Goal: Task Accomplishment & Management: Complete application form

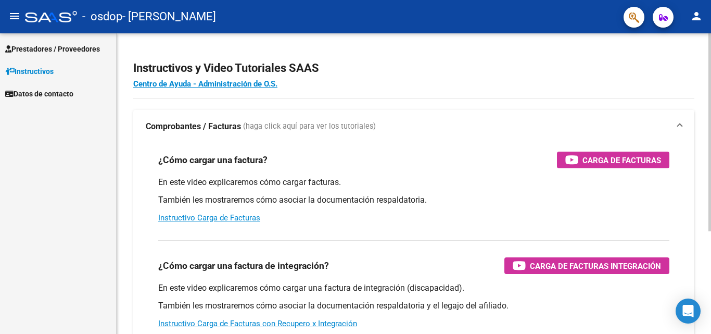
click at [384, 172] on div "¿Cómo cargar una factura? Carga de Facturas En este video explicaremos cómo car…" at bounding box center [414, 187] width 536 height 88
click at [702, 67] on div at bounding box center [709, 132] width 3 height 198
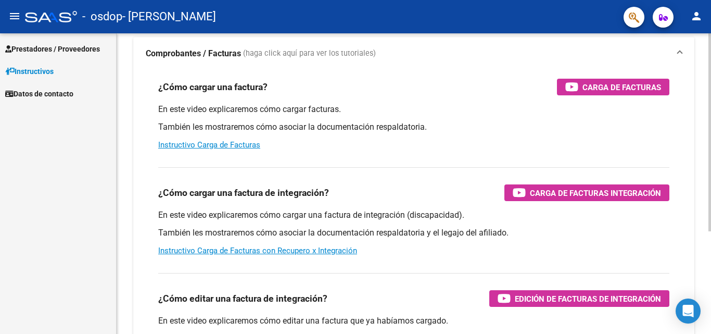
scroll to position [73, 0]
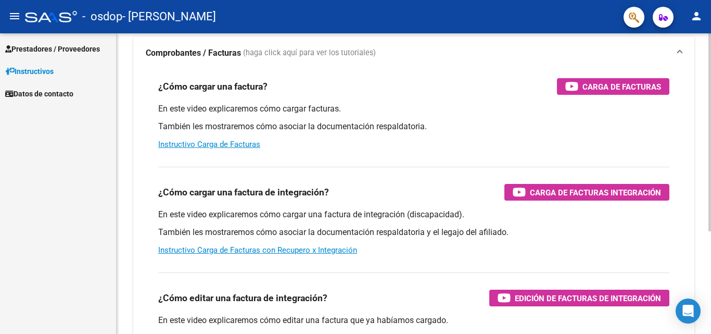
click at [702, 111] on div at bounding box center [709, 181] width 3 height 198
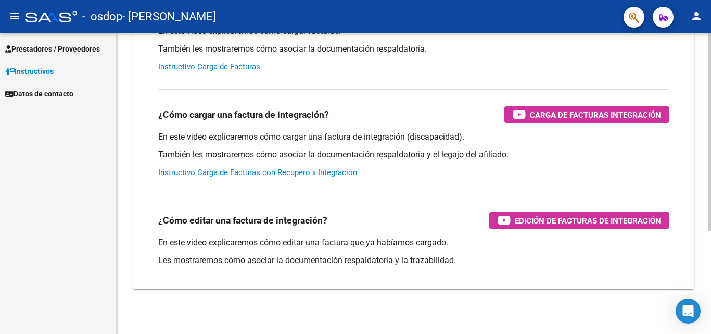
scroll to position [156, 0]
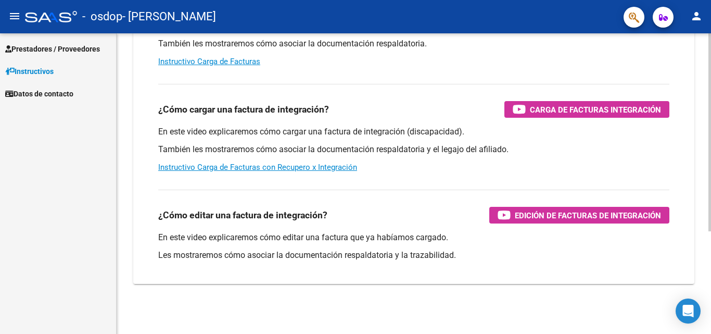
click at [702, 188] on div at bounding box center [709, 235] width 3 height 198
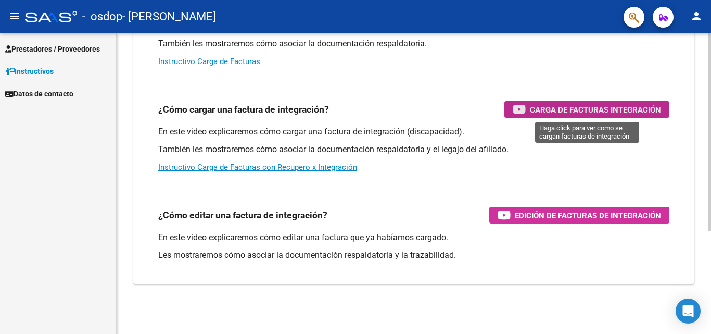
click at [580, 110] on span "Carga de Facturas Integración" at bounding box center [595, 109] width 131 height 13
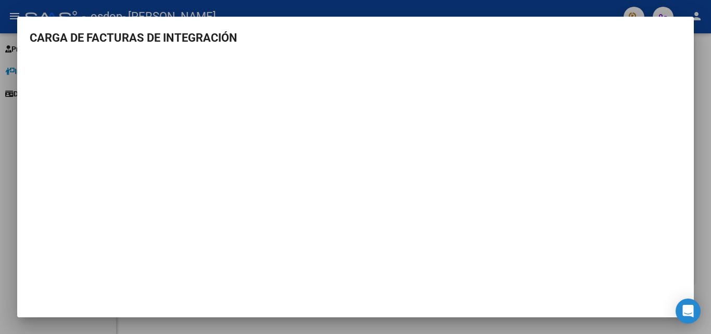
click at [686, 27] on mat-dialog-container "CARGA DE FACTURAS DE INTEGRACIÓN" at bounding box center [355, 167] width 676 height 300
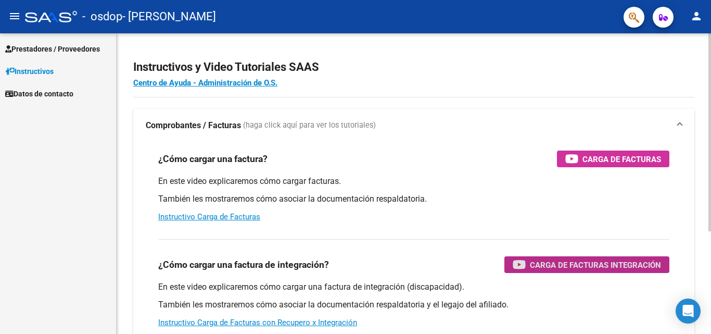
scroll to position [0, 0]
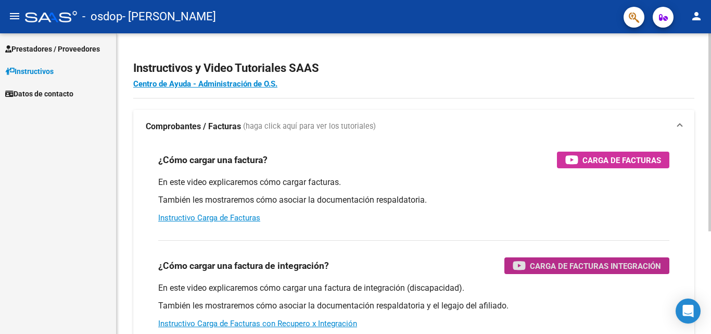
click at [702, 97] on div "Instructivos y Video Tutoriales SAAS Centro de Ayuda - Administración de O.S. C…" at bounding box center [415, 261] width 597 height 456
click at [48, 51] on span "Prestadores / Proveedores" at bounding box center [52, 48] width 95 height 11
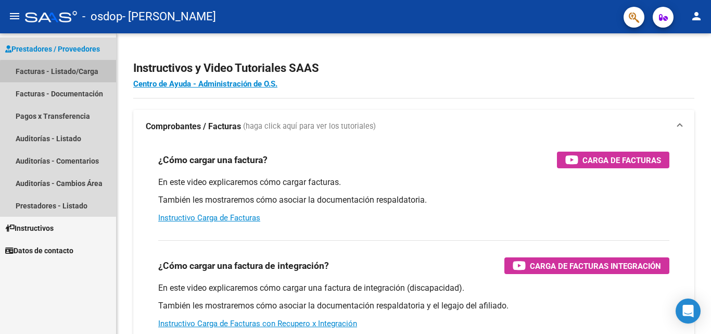
click at [70, 73] on link "Facturas - Listado/Carga" at bounding box center [58, 71] width 116 height 22
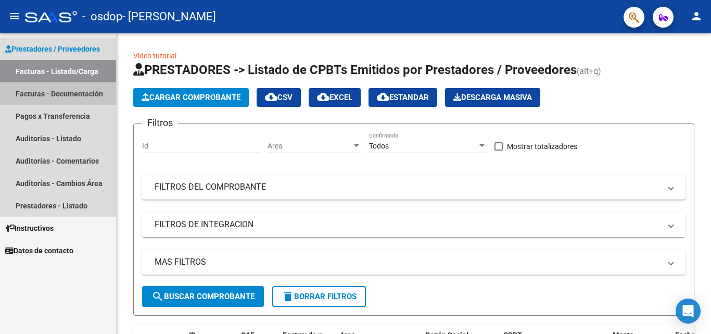
click at [72, 92] on link "Facturas - Documentación" at bounding box center [58, 93] width 116 height 22
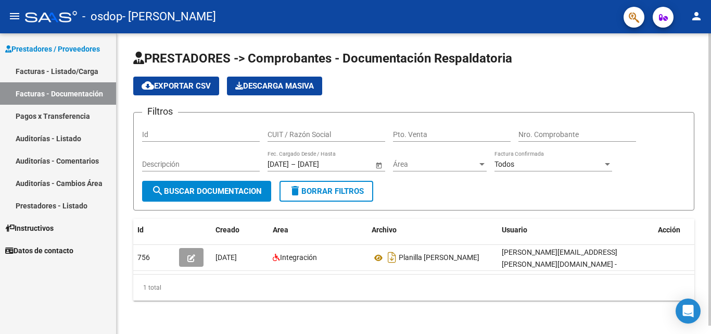
scroll to position [8, 0]
click at [702, 190] on div at bounding box center [709, 179] width 3 height 292
click at [659, 274] on div "1 total" at bounding box center [413, 287] width 561 height 26
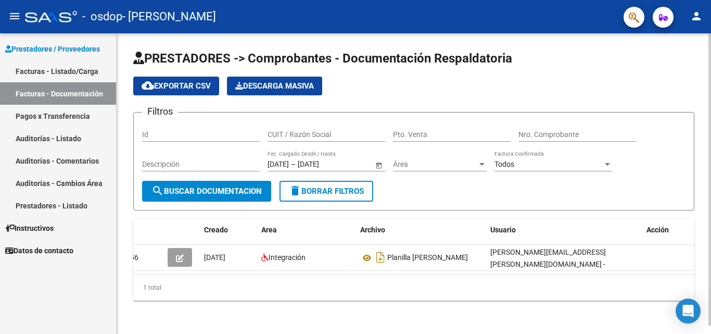
click at [197, 131] on div "Id" at bounding box center [201, 131] width 118 height 21
click at [186, 121] on div "Id" at bounding box center [201, 131] width 118 height 21
click at [184, 130] on input "Id" at bounding box center [201, 134] width 118 height 9
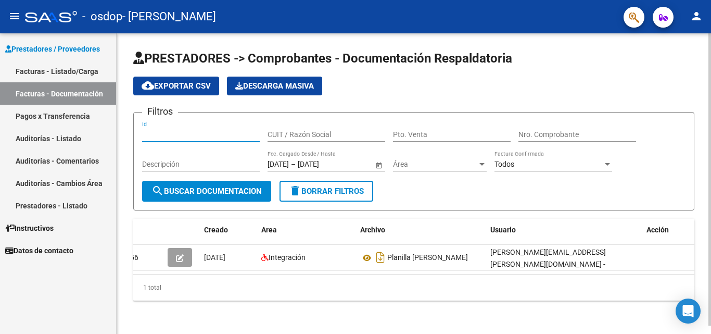
click at [184, 130] on input "Id" at bounding box center [201, 134] width 118 height 9
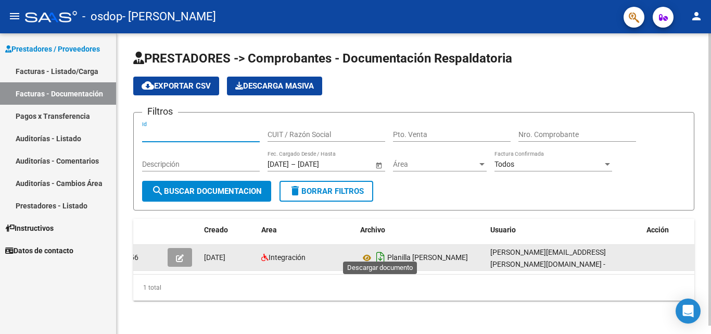
click at [376, 249] on icon "Descargar documento" at bounding box center [381, 257] width 14 height 17
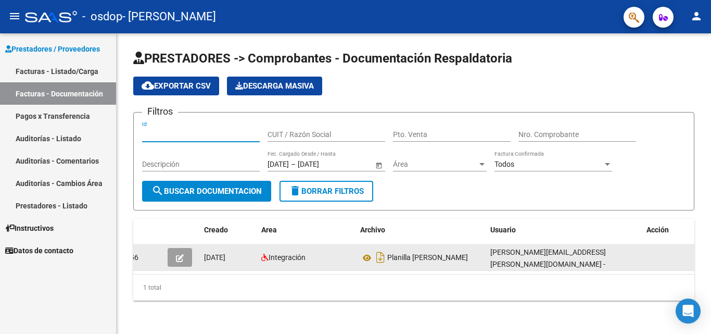
click at [212, 130] on input "Id" at bounding box center [201, 134] width 118 height 9
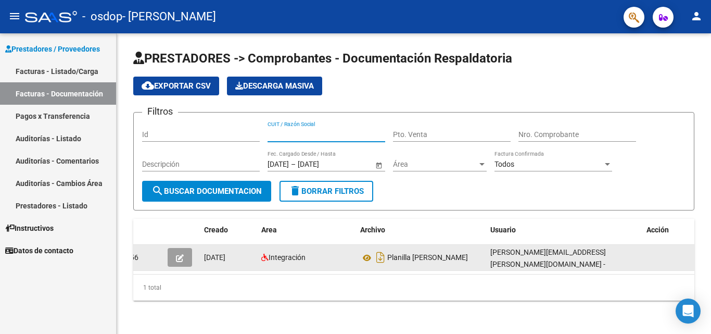
click at [313, 130] on input "CUIT / Razón Social" at bounding box center [326, 134] width 118 height 9
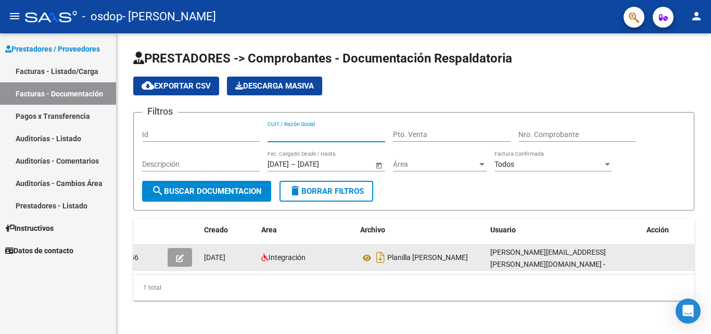
click at [313, 130] on input "CUIT / Razón Social" at bounding box center [326, 134] width 118 height 9
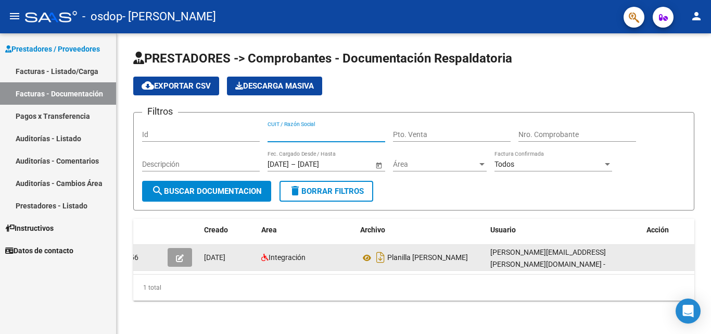
click at [313, 130] on input "CUIT / Razón Social" at bounding box center [326, 134] width 118 height 9
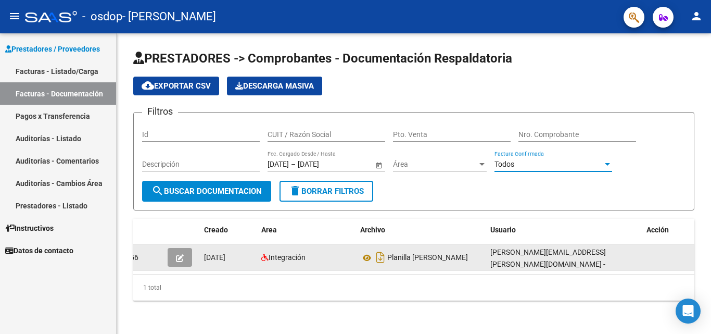
click at [511, 160] on span "Todos" at bounding box center [504, 164] width 20 height 8
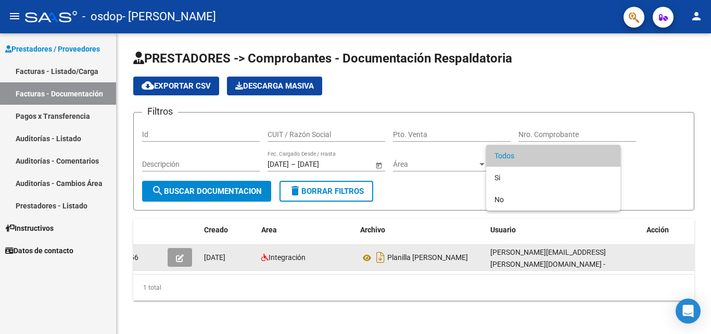
click at [511, 155] on span "Todos" at bounding box center [553, 156] width 118 height 22
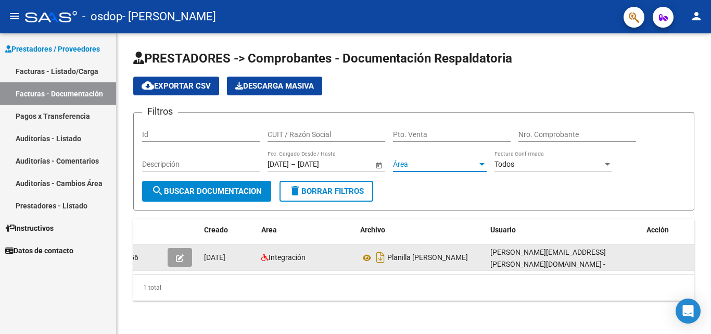
click at [459, 160] on span "Área" at bounding box center [435, 164] width 84 height 9
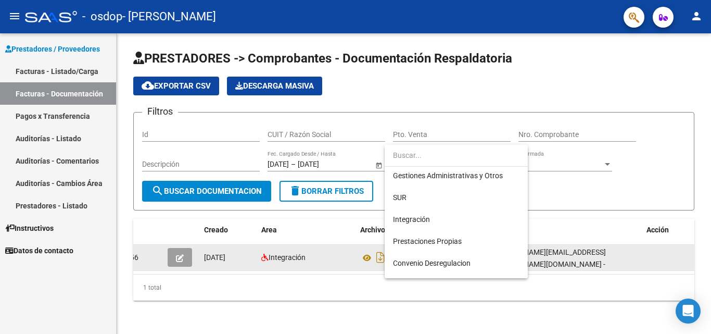
scroll to position [42, 0]
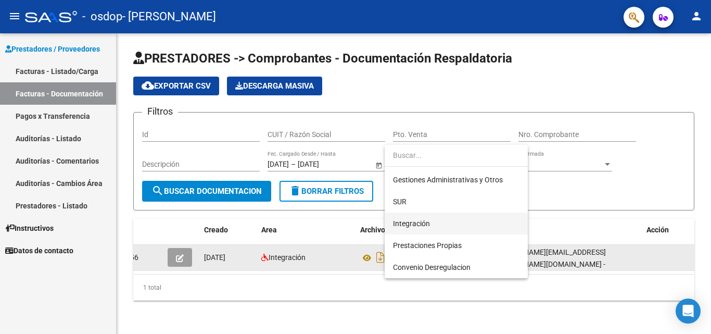
click at [462, 225] on span "Integración" at bounding box center [456, 223] width 126 height 22
click at [462, 210] on form "Filtros Id CUIT / Razón Social Pto. Venta Nro. Comprobante Descripción [DATE] […" at bounding box center [413, 161] width 561 height 98
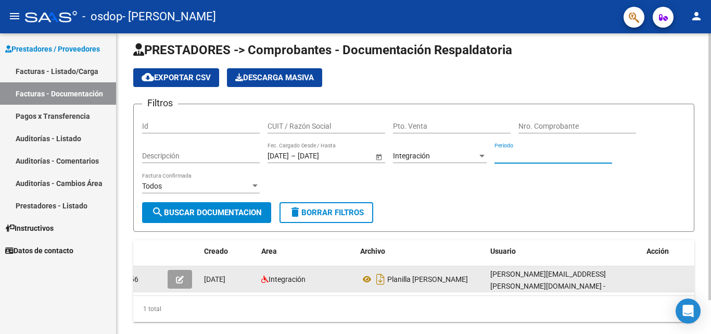
click at [521, 159] on input "Periodo" at bounding box center [553, 155] width 118 height 9
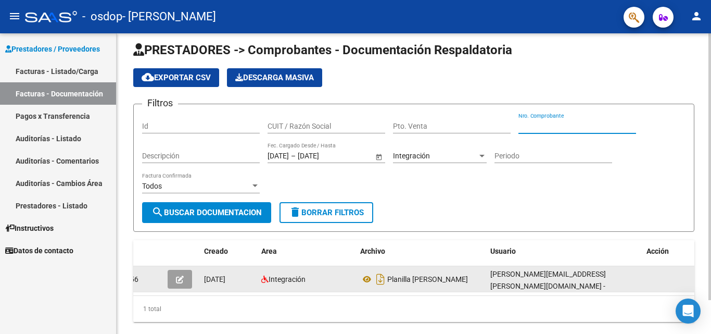
click at [531, 128] on input "Nro. Comprobante" at bounding box center [577, 126] width 118 height 9
click at [559, 124] on input "Nro. Comprobante" at bounding box center [577, 126] width 118 height 9
type input "0000051"
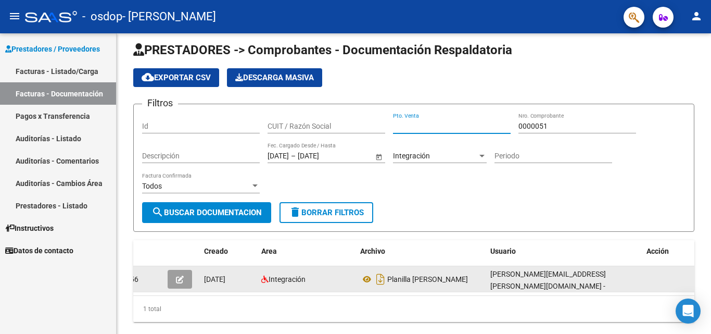
click at [453, 125] on input "Pto. Venta" at bounding box center [452, 126] width 118 height 9
type input "00001"
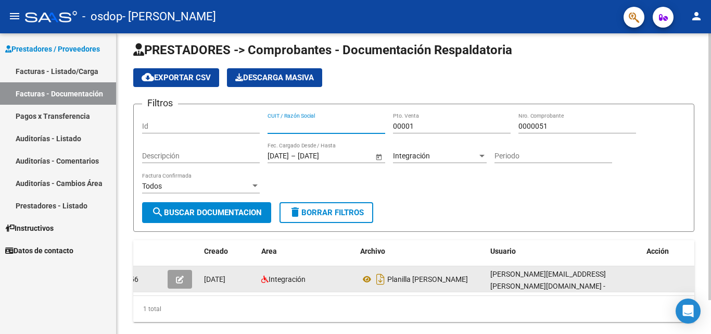
click at [294, 122] on input "CUIT / Razón Social" at bounding box center [326, 126] width 118 height 9
type input "[PERSON_NAME]"
click at [203, 153] on input "Descripción" at bounding box center [201, 155] width 118 height 9
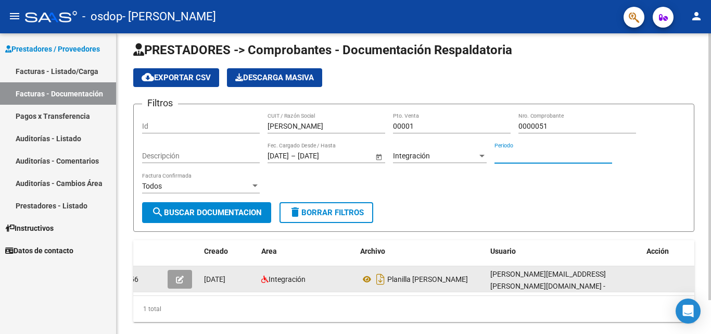
click at [539, 159] on input "Periodo" at bounding box center [553, 155] width 118 height 9
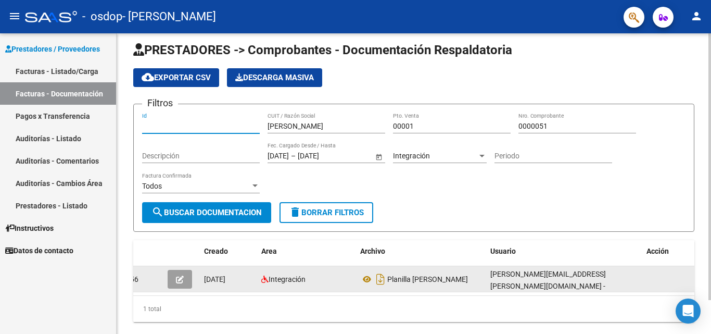
click at [214, 128] on input "Id" at bounding box center [201, 126] width 118 height 9
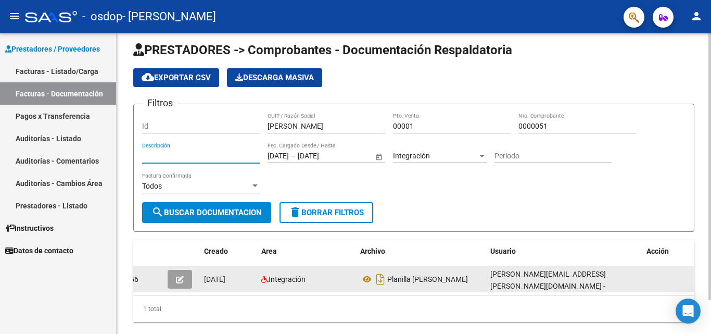
click at [208, 154] on input "Descripción" at bounding box center [201, 155] width 118 height 9
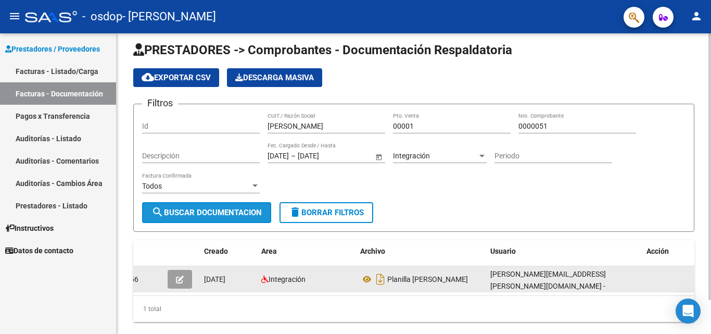
click at [195, 211] on span "search Buscar Documentacion" at bounding box center [206, 212] width 110 height 9
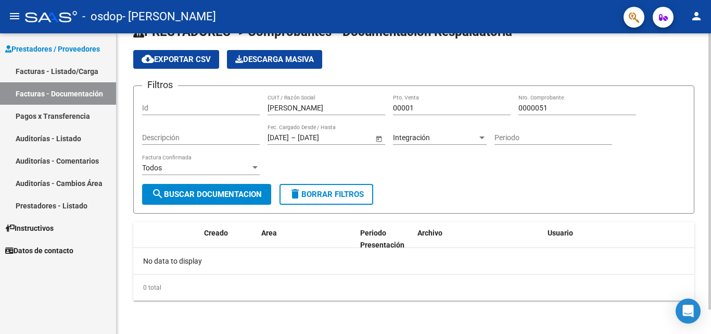
scroll to position [0, 0]
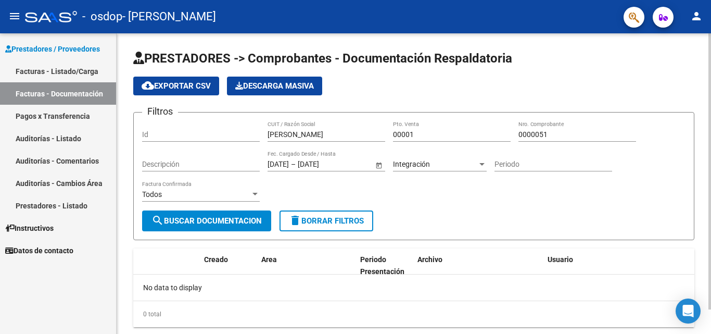
click at [702, 92] on div at bounding box center [709, 171] width 3 height 276
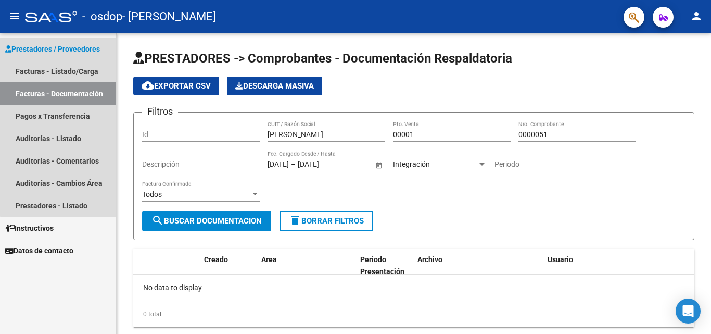
click at [70, 92] on link "Facturas - Documentación" at bounding box center [58, 93] width 116 height 22
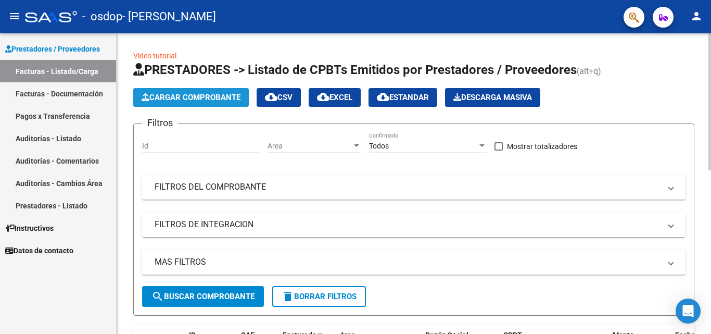
click at [212, 96] on span "Cargar Comprobante" at bounding box center [191, 97] width 99 height 9
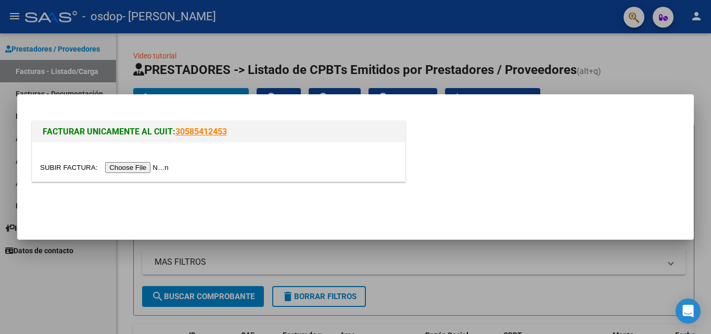
click at [67, 283] on div at bounding box center [355, 167] width 711 height 334
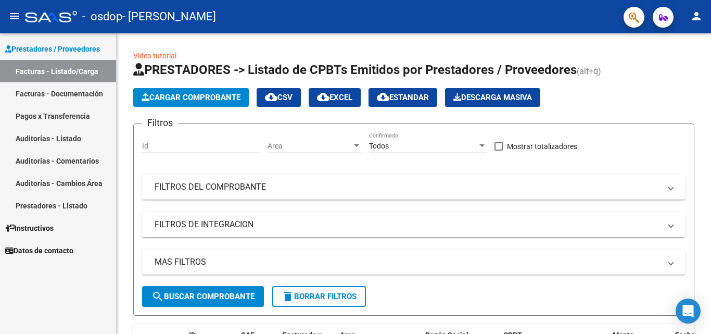
click at [67, 283] on div "Prestadores / Proveedores Facturas - Listado/Carga Facturas - Documentación Pag…" at bounding box center [58, 183] width 116 height 300
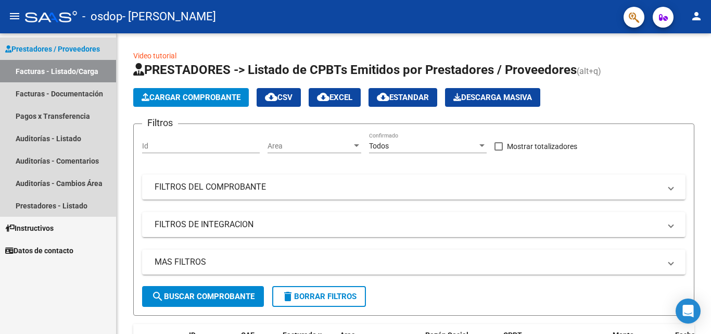
click at [88, 66] on link "Facturas - Listado/Carga" at bounding box center [58, 71] width 116 height 22
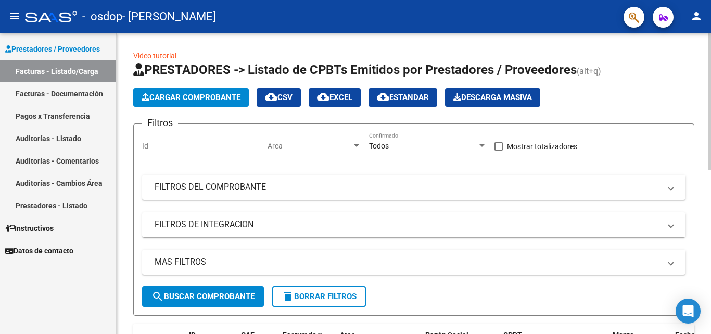
click at [168, 101] on span "Cargar Comprobante" at bounding box center [191, 97] width 99 height 9
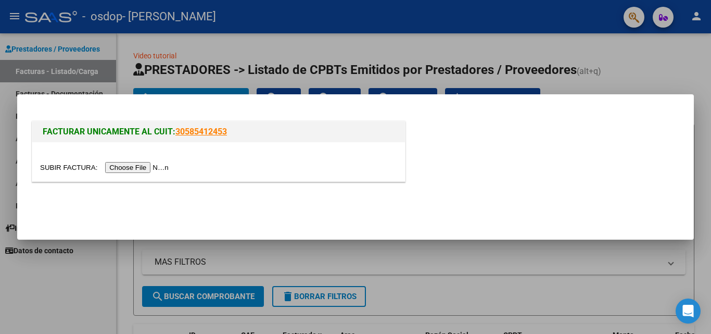
click at [152, 170] on input "file" at bounding box center [106, 167] width 132 height 11
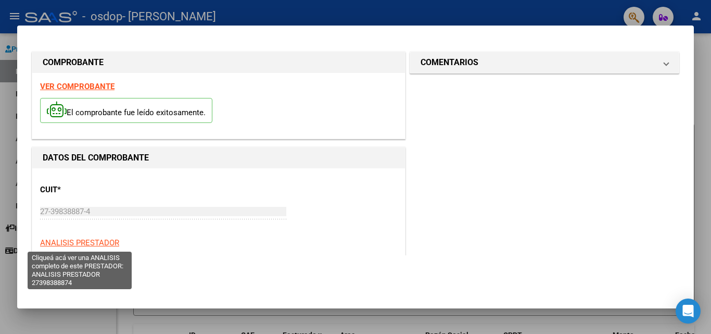
click at [89, 238] on span "ANALISIS PRESTADOR" at bounding box center [79, 242] width 79 height 9
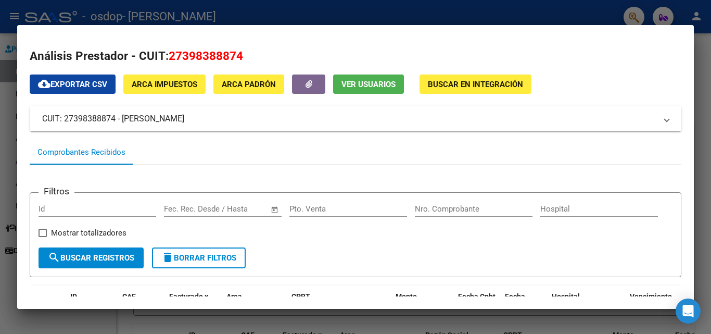
click at [702, 262] on div at bounding box center [355, 167] width 711 height 334
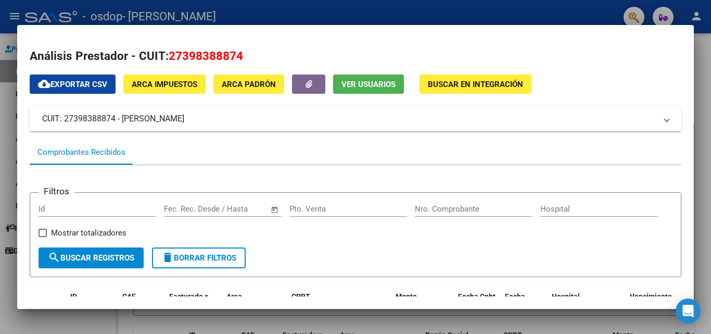
click at [702, 262] on div at bounding box center [355, 167] width 711 height 334
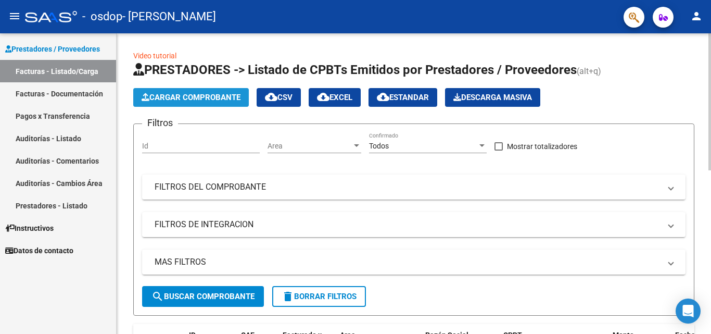
click at [211, 100] on span "Cargar Comprobante" at bounding box center [191, 97] width 99 height 9
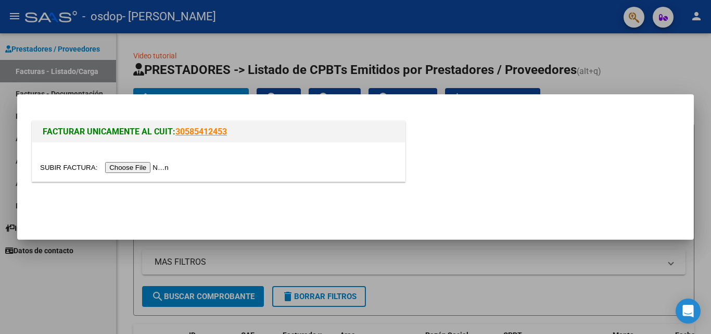
click at [145, 168] on input "file" at bounding box center [106, 167] width 132 height 11
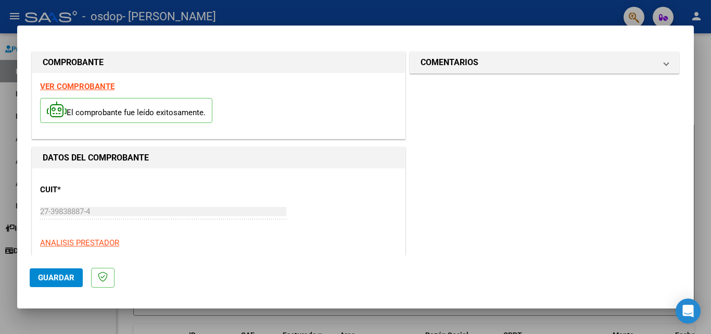
click at [61, 277] on span "Guardar" at bounding box center [56, 277] width 36 height 9
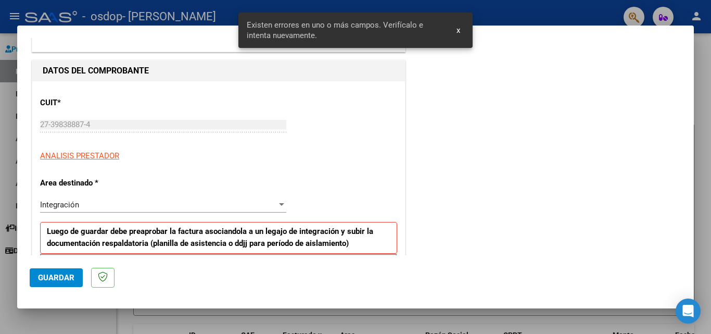
scroll to position [235, 0]
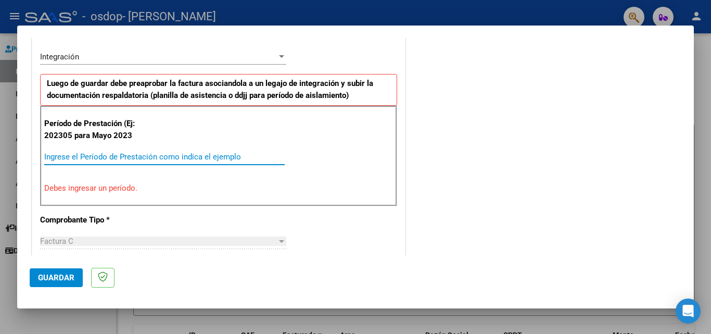
click at [142, 154] on input "Ingrese el Período de Prestación como indica el ejemplo" at bounding box center [164, 156] width 240 height 9
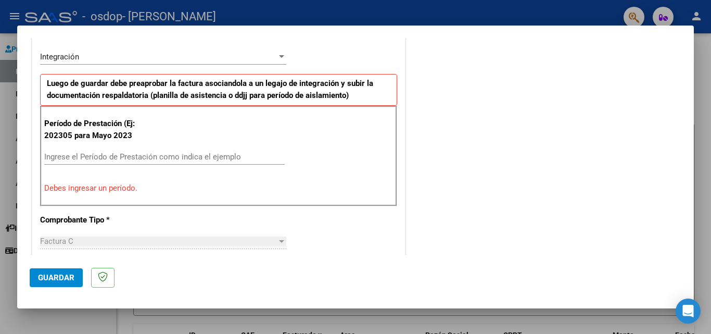
click at [471, 326] on div at bounding box center [355, 167] width 711 height 334
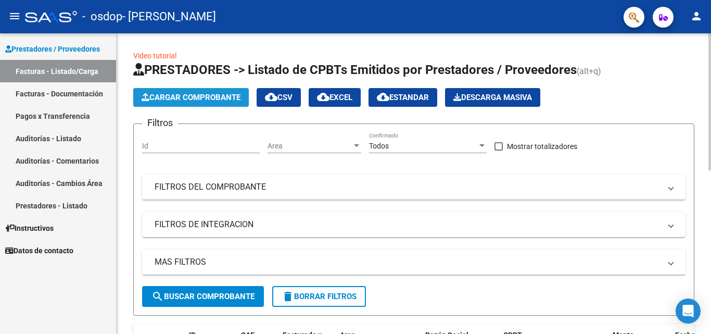
click at [213, 101] on span "Cargar Comprobante" at bounding box center [191, 97] width 99 height 9
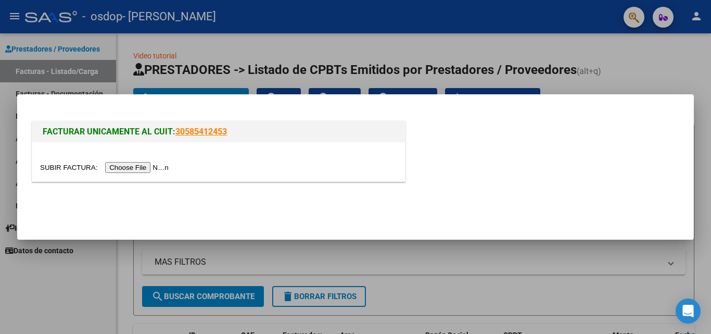
click at [156, 170] on input "file" at bounding box center [106, 167] width 132 height 11
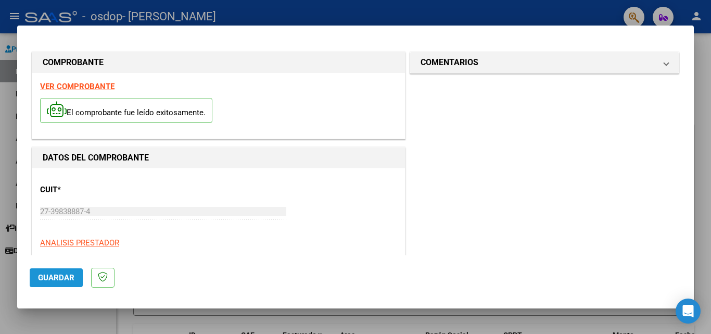
click at [66, 275] on span "Guardar" at bounding box center [56, 277] width 36 height 9
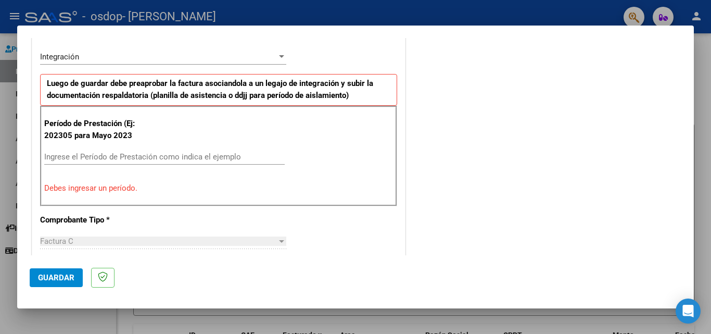
click at [118, 160] on input "Ingrese el Período de Prestación como indica el ejemplo" at bounding box center [164, 156] width 240 height 9
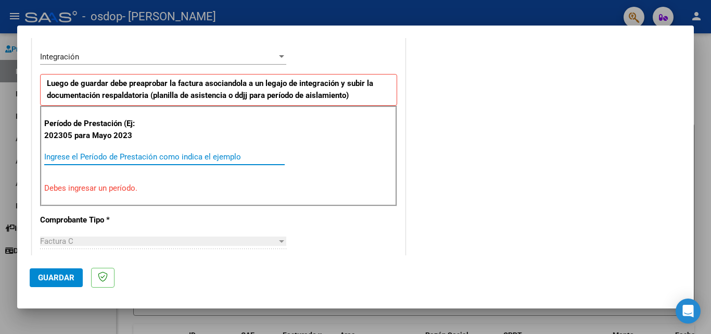
click at [118, 160] on input "Ingrese el Período de Prestación como indica el ejemplo" at bounding box center [164, 156] width 240 height 9
type input "202510"
click at [118, 160] on input "202510" at bounding box center [164, 156] width 240 height 9
drag, startPoint x: 118, startPoint y: 160, endPoint x: 20, endPoint y: 149, distance: 98.9
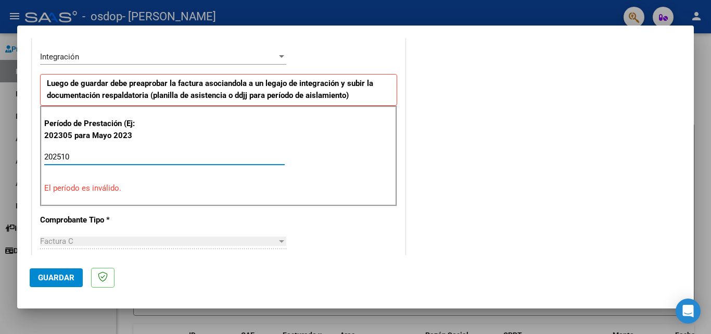
click at [20, 149] on mat-dialog-content "COMPROBANTE VER COMPROBANTE El comprobante fue leído exitosamente. DATOS DEL CO…" at bounding box center [355, 146] width 676 height 217
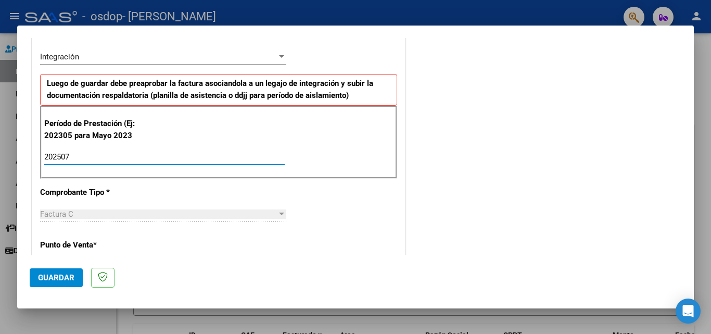
type input "202507"
click at [93, 216] on div "Factura C" at bounding box center [158, 213] width 237 height 9
click at [91, 243] on p "Punto de Venta *" at bounding box center [93, 245] width 107 height 12
click at [279, 214] on div at bounding box center [281, 213] width 5 height 3
click at [277, 212] on div at bounding box center [281, 214] width 9 height 8
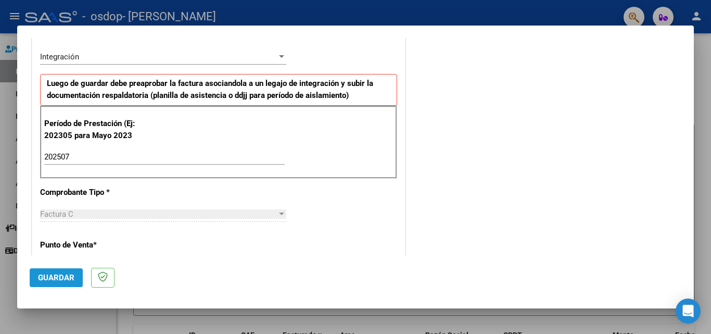
click at [58, 279] on span "Guardar" at bounding box center [56, 277] width 36 height 9
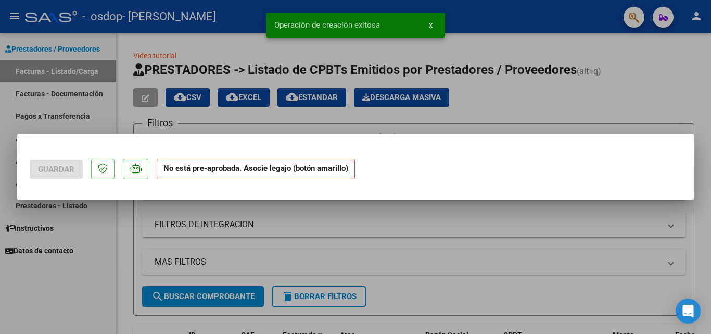
scroll to position [0, 0]
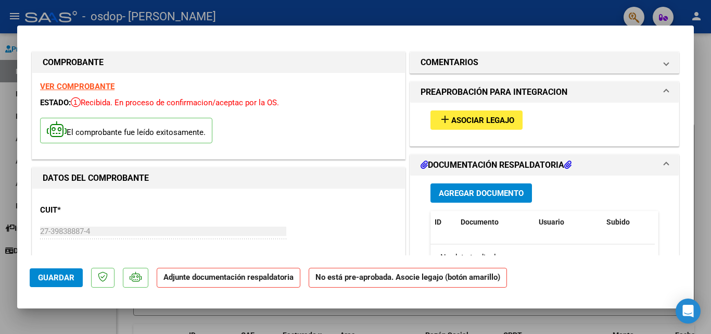
click at [94, 87] on strong "VER COMPROBANTE" at bounding box center [77, 86] width 74 height 9
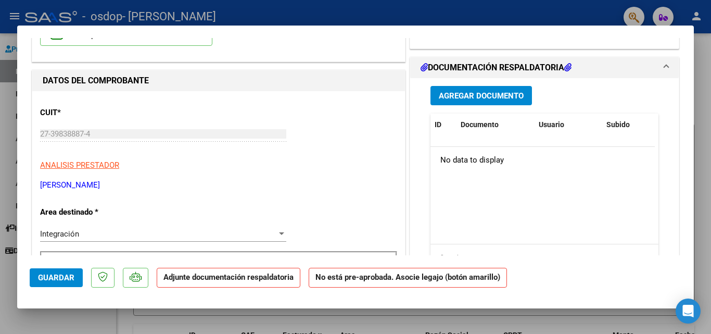
scroll to position [121, 0]
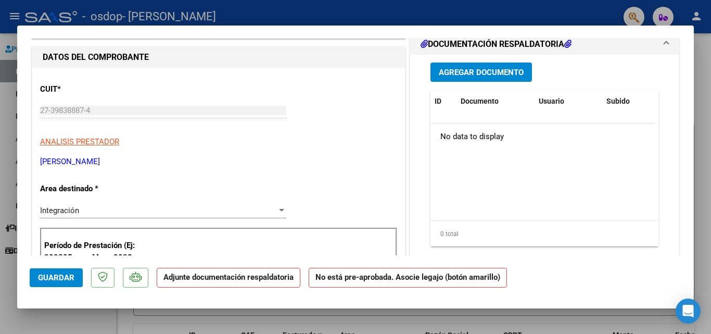
click at [481, 69] on span "Agregar Documento" at bounding box center [481, 72] width 85 height 9
click at [256, 277] on strong "Adjunte documentación respaldatoria" at bounding box center [228, 276] width 130 height 9
click at [493, 76] on span "Agregar Documento" at bounding box center [481, 72] width 85 height 9
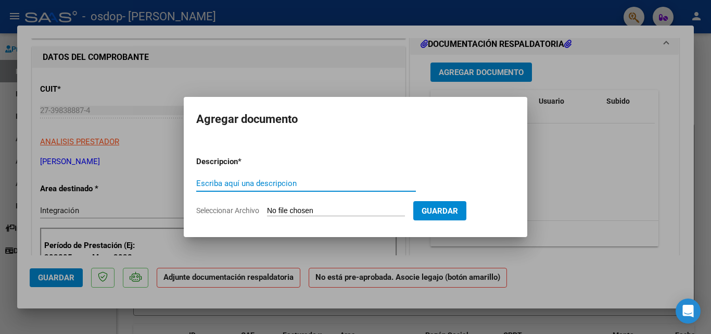
click at [294, 211] on input "Seleccionar Archivo" at bounding box center [336, 211] width 138 height 10
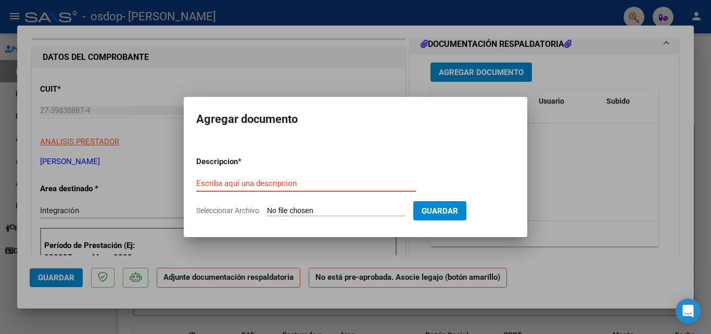
click at [273, 181] on input "Escriba aquí una descripcion" at bounding box center [306, 182] width 220 height 9
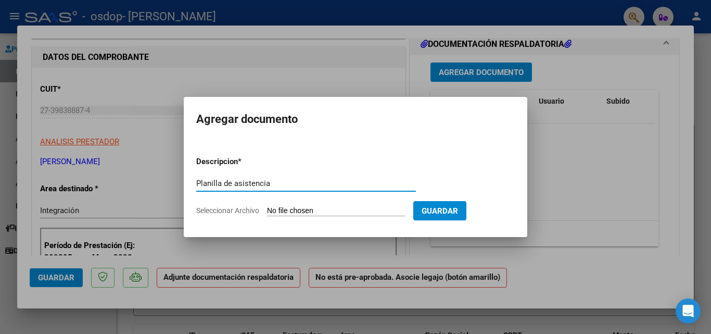
type input "Planilla de asistencia"
click at [235, 206] on app-file-uploader "Seleccionar Archivo" at bounding box center [304, 210] width 217 height 9
click at [246, 212] on span "Seleccionar Archivo" at bounding box center [227, 210] width 63 height 8
click at [267, 212] on input "Seleccionar Archivo" at bounding box center [336, 211] width 138 height 10
type input "C:\fakepath\CamScanner [DATE] 13.03.pdf"
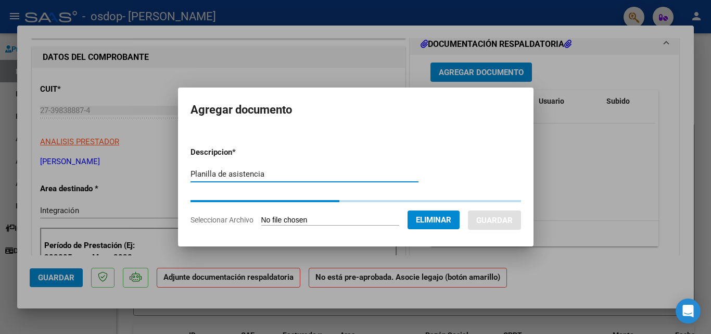
click at [307, 177] on input "Planilla de asistencia" at bounding box center [304, 173] width 228 height 9
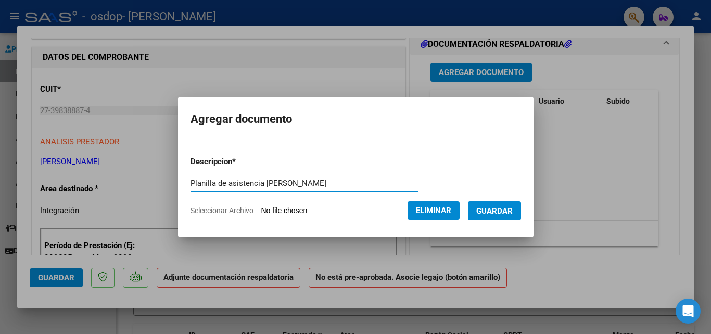
type input "Planilla de asistencia [PERSON_NAME]"
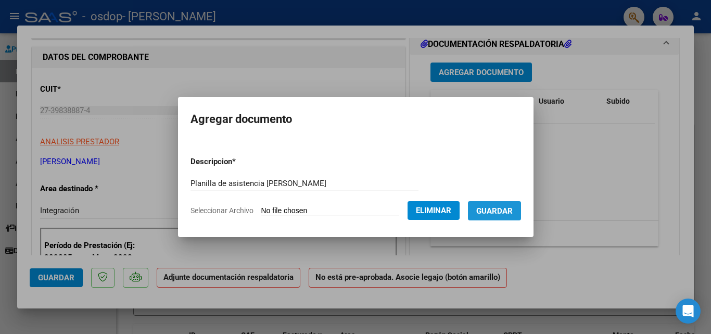
click at [512, 213] on span "Guardar" at bounding box center [494, 210] width 36 height 9
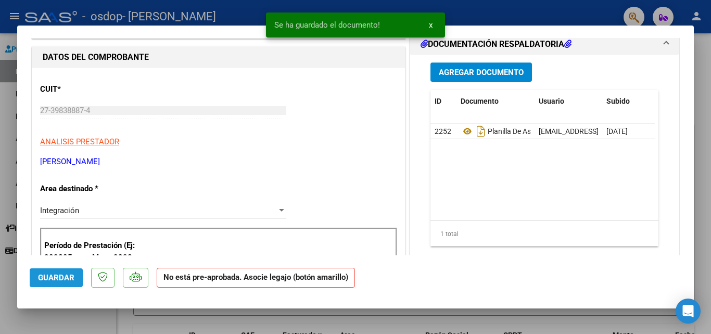
click at [72, 276] on span "Guardar" at bounding box center [56, 277] width 36 height 9
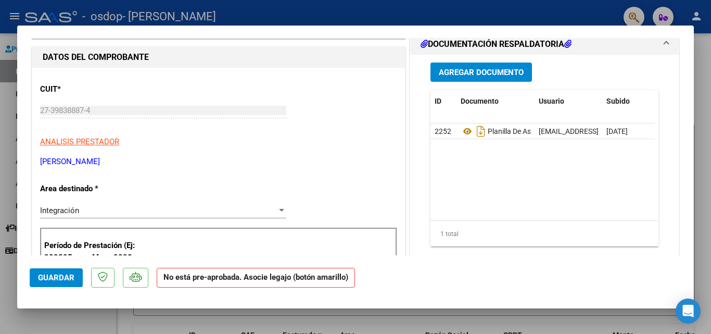
click at [284, 278] on strong "No está pre-aprobada. Asocie legajo (botón amarillo)" at bounding box center [256, 277] width 198 height 20
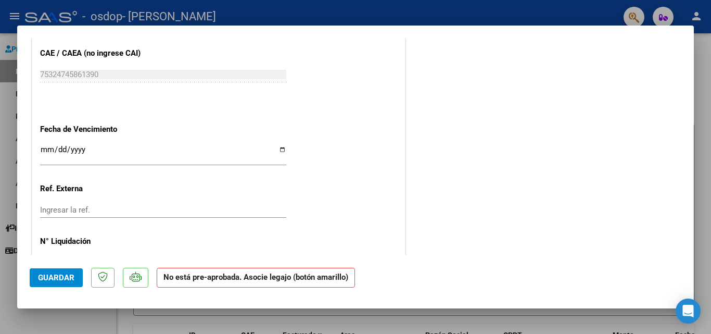
scroll to position [687, 0]
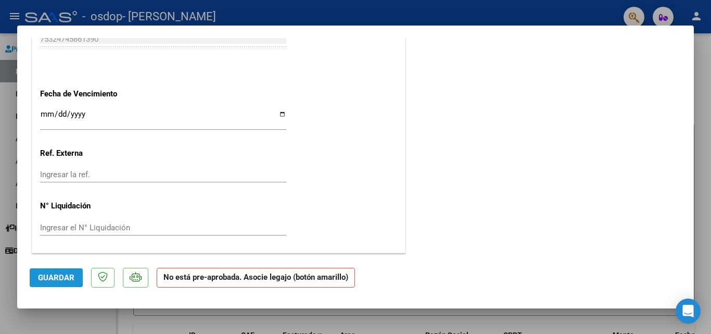
click at [62, 276] on span "Guardar" at bounding box center [56, 277] width 36 height 9
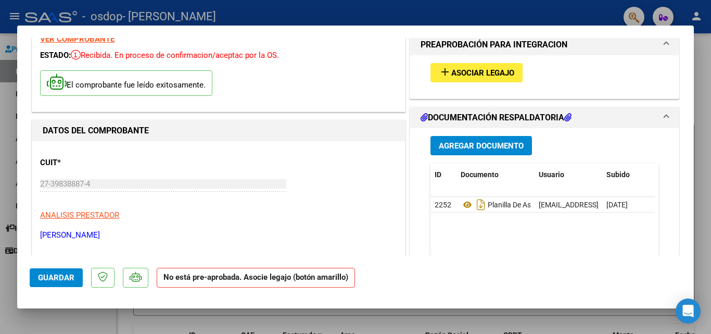
scroll to position [0, 0]
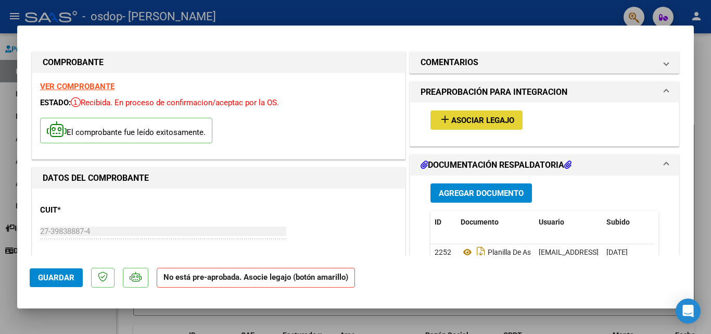
click at [453, 117] on span "Asociar Legajo" at bounding box center [482, 120] width 63 height 9
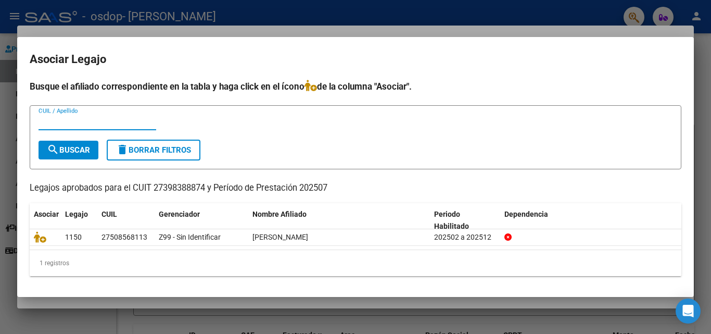
click at [106, 125] on input "CUIL / Apellido" at bounding box center [98, 121] width 118 height 9
type input "50856811 [PERSON_NAME]"
click at [79, 150] on span "search Buscar" at bounding box center [68, 149] width 43 height 9
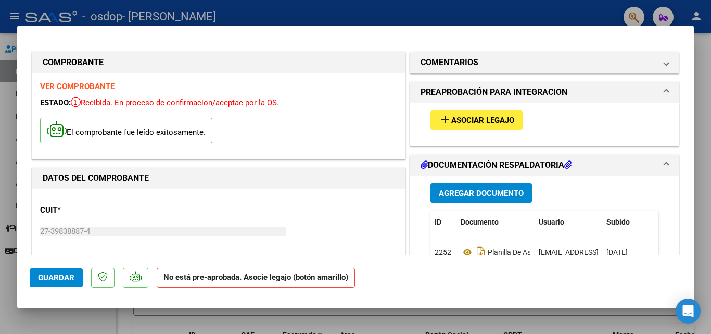
click at [337, 213] on div "CUIT * 27-39838887-4 Ingresar CUIT ANALISIS PRESTADOR [PERSON_NAME] [PERSON_NAM…" at bounding box center [218, 242] width 357 height 92
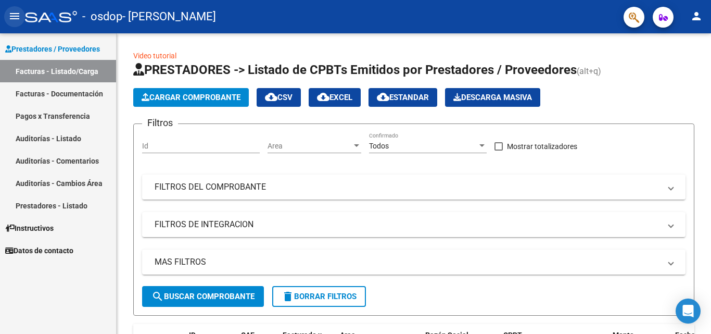
click at [13, 16] on mat-icon "menu" at bounding box center [14, 16] width 12 height 12
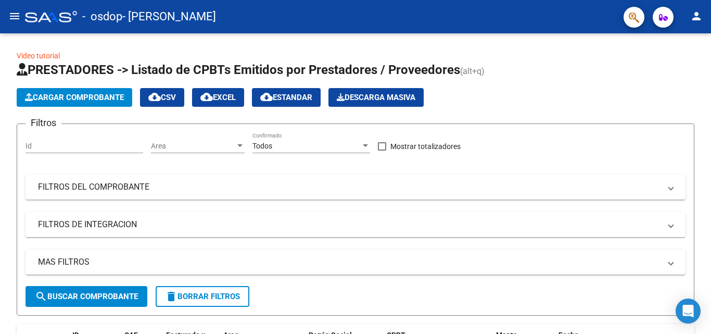
click at [18, 18] on mat-icon "menu" at bounding box center [14, 16] width 12 height 12
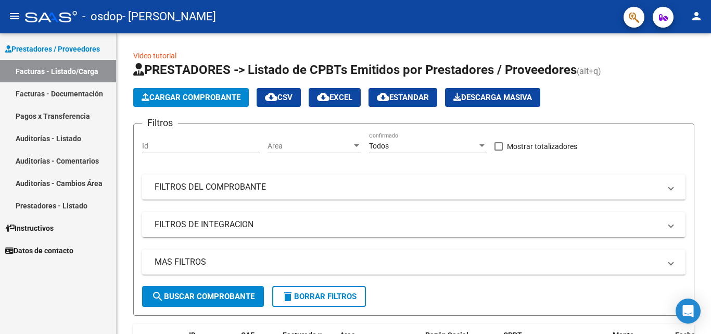
click at [83, 110] on link "Pagos x Transferencia" at bounding box center [58, 116] width 116 height 22
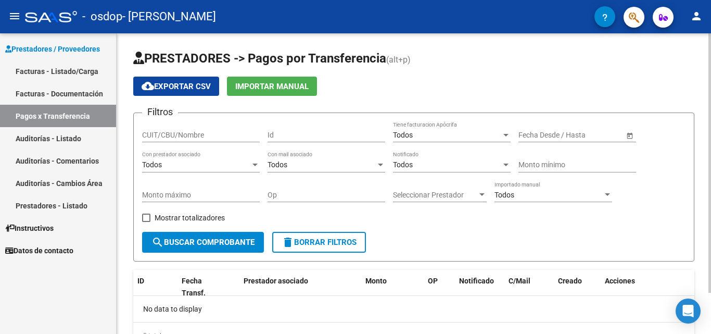
scroll to position [48, 0]
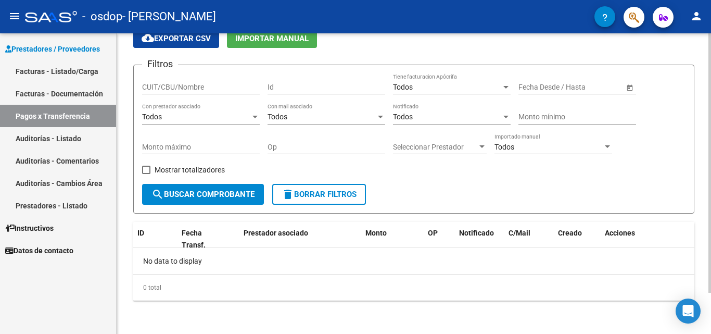
click at [702, 258] on div at bounding box center [709, 203] width 3 height 259
click at [78, 91] on link "Facturas - Documentación" at bounding box center [58, 93] width 116 height 22
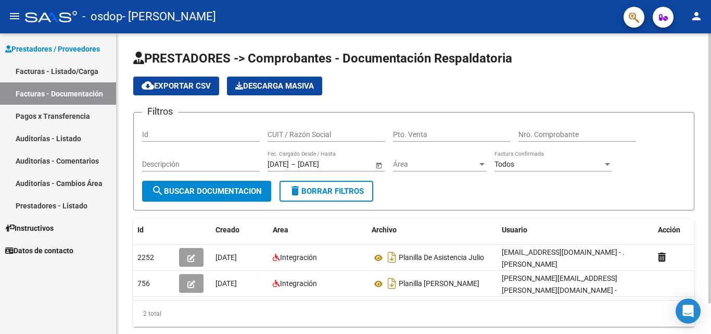
scroll to position [34, 0]
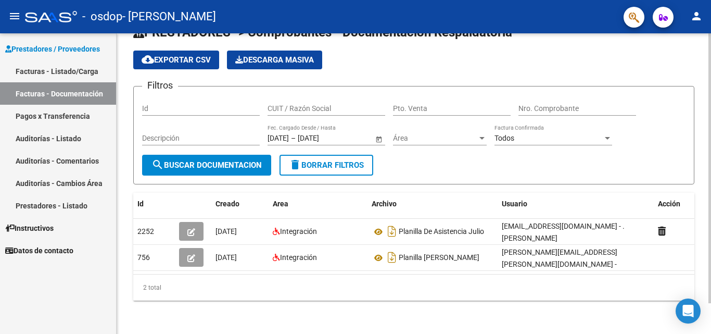
click at [702, 250] on div at bounding box center [709, 199] width 3 height 270
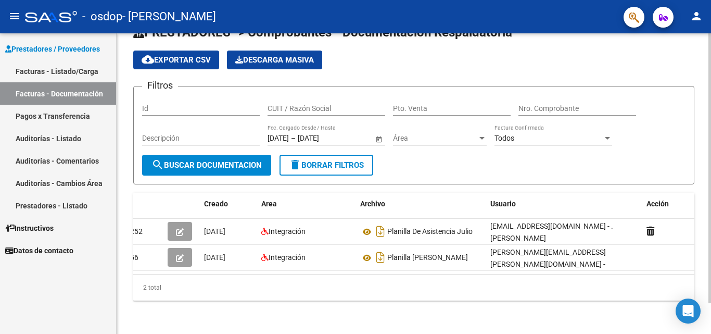
click at [702, 176] on div at bounding box center [709, 199] width 3 height 270
click at [702, 196] on div at bounding box center [709, 199] width 3 height 270
click at [702, 153] on div at bounding box center [709, 199] width 3 height 270
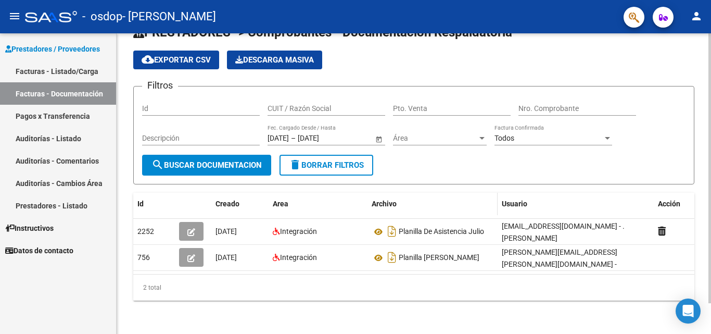
click at [386, 199] on span "Archivo" at bounding box center [383, 203] width 25 height 8
click at [278, 199] on span "Area" at bounding box center [281, 203] width 16 height 8
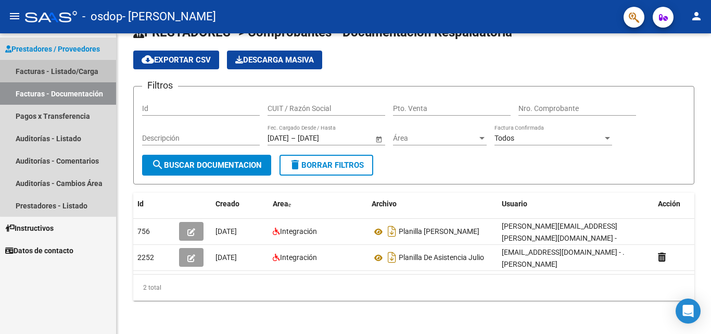
click at [93, 72] on link "Facturas - Listado/Carga" at bounding box center [58, 71] width 116 height 22
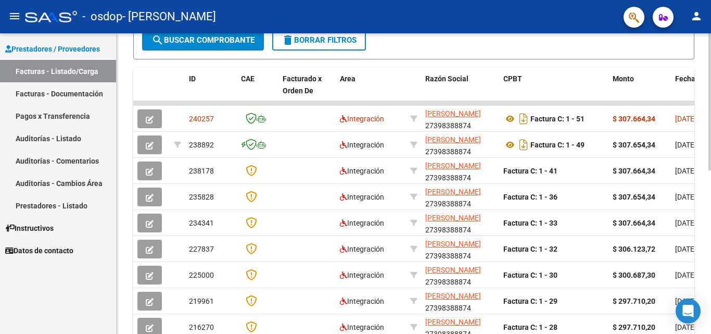
scroll to position [265, 0]
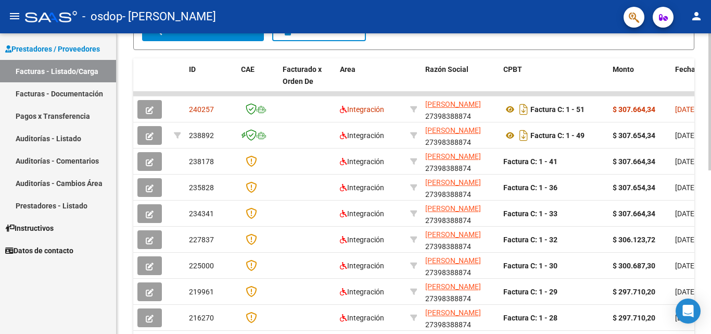
click at [700, 188] on div "Video tutorial PRESTADORES -> Listado de CPBTs Emitidos por Prestadores / Prove…" at bounding box center [415, 93] width 597 height 651
